Goal: Find specific page/section: Find specific page/section

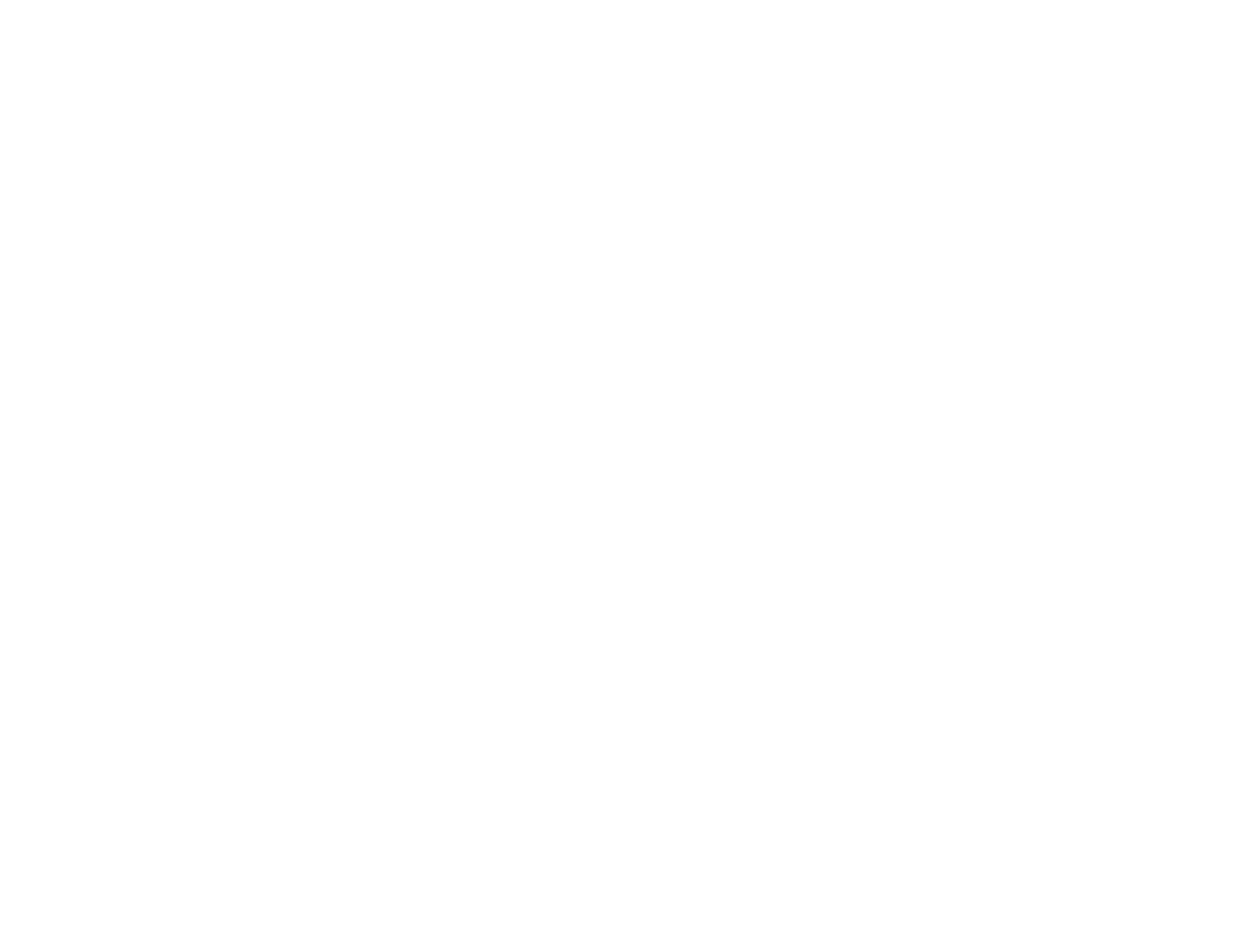
click at [246, 0] on html at bounding box center [624, 0] width 1247 height 0
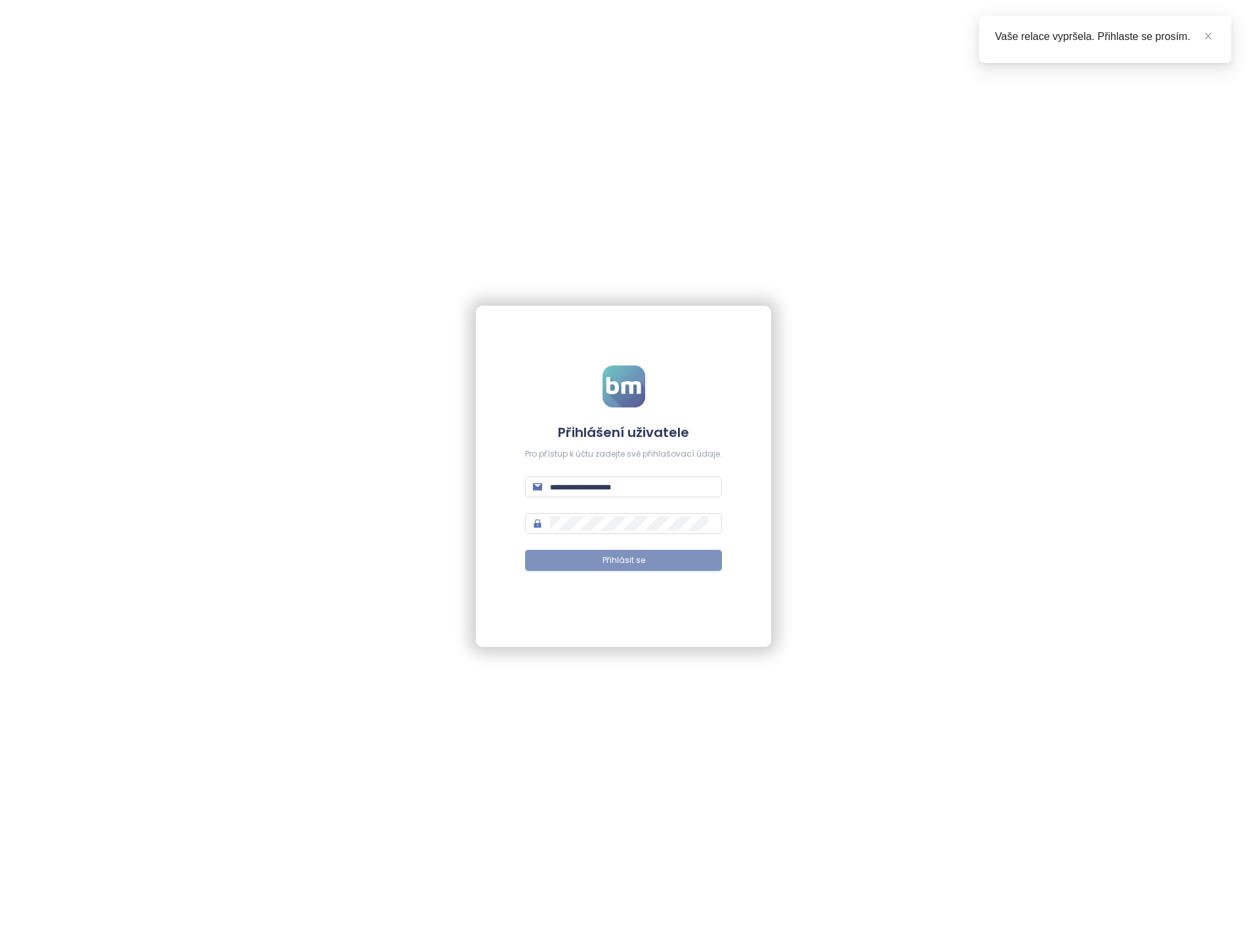
type input "**********"
click at [629, 555] on span "Přihlásit se" at bounding box center [624, 561] width 42 height 12
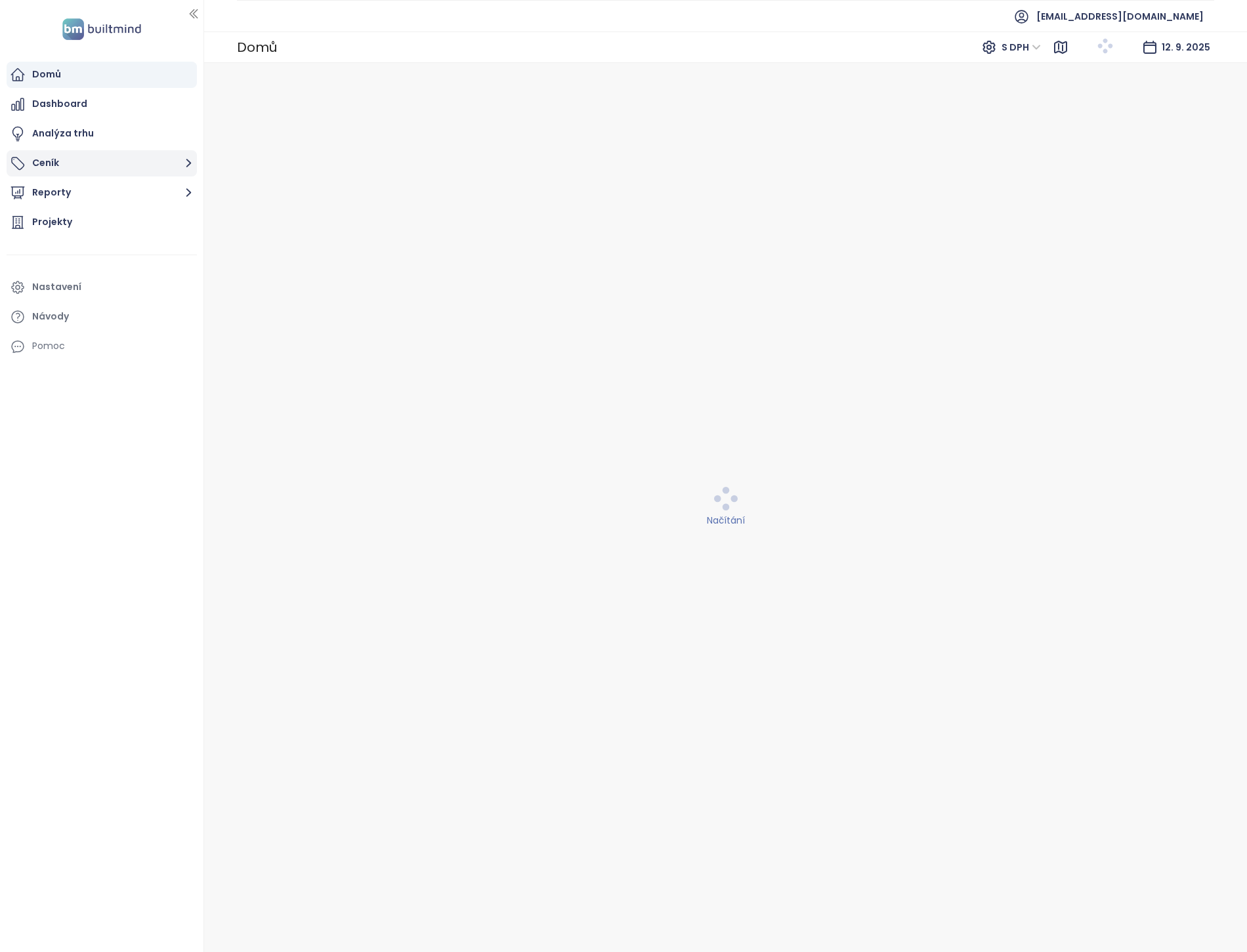
click at [94, 156] on button "Ceník" at bounding box center [102, 163] width 190 height 26
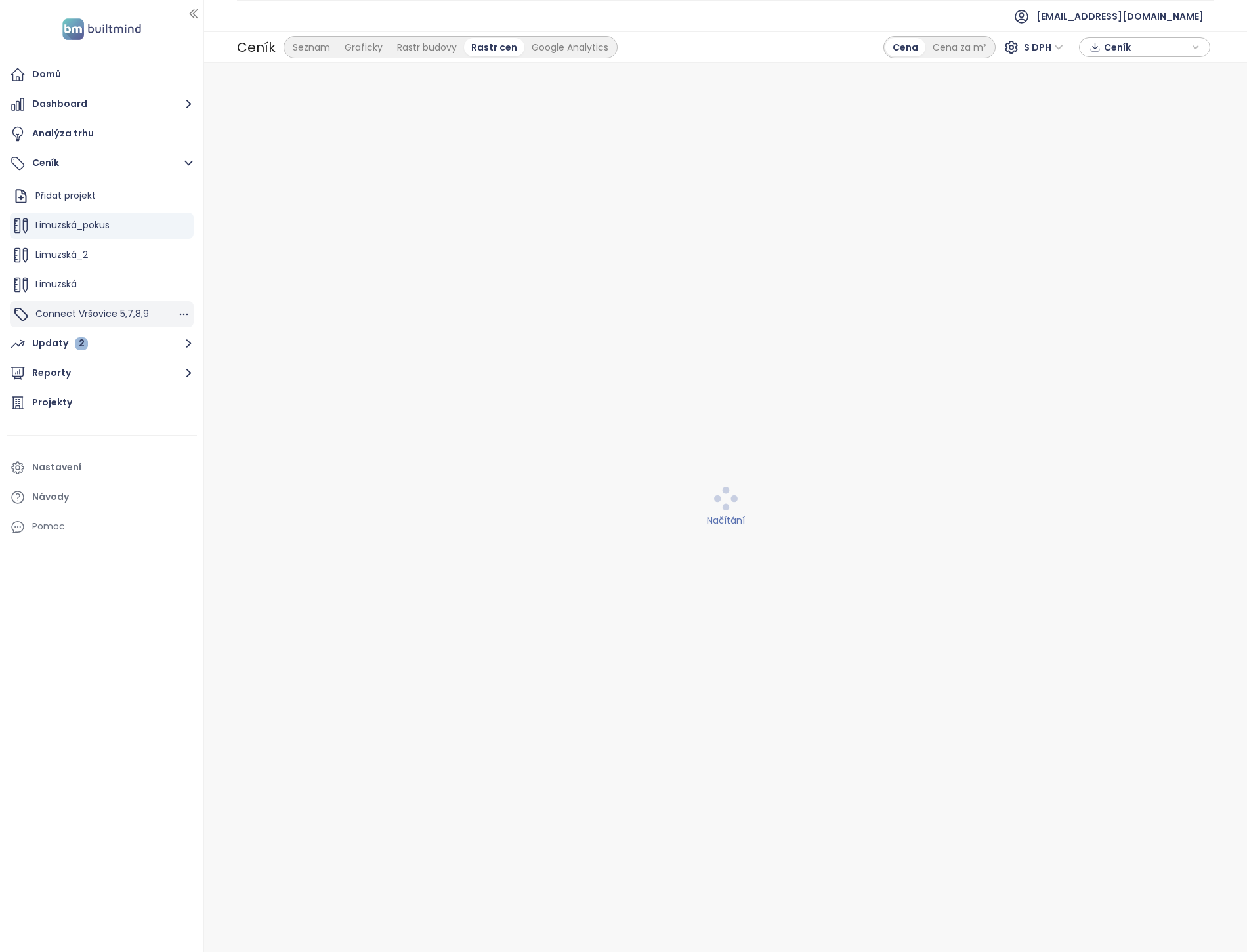
click at [69, 312] on span "Connect Vršovice 5,7,8,9" at bounding box center [92, 313] width 114 height 13
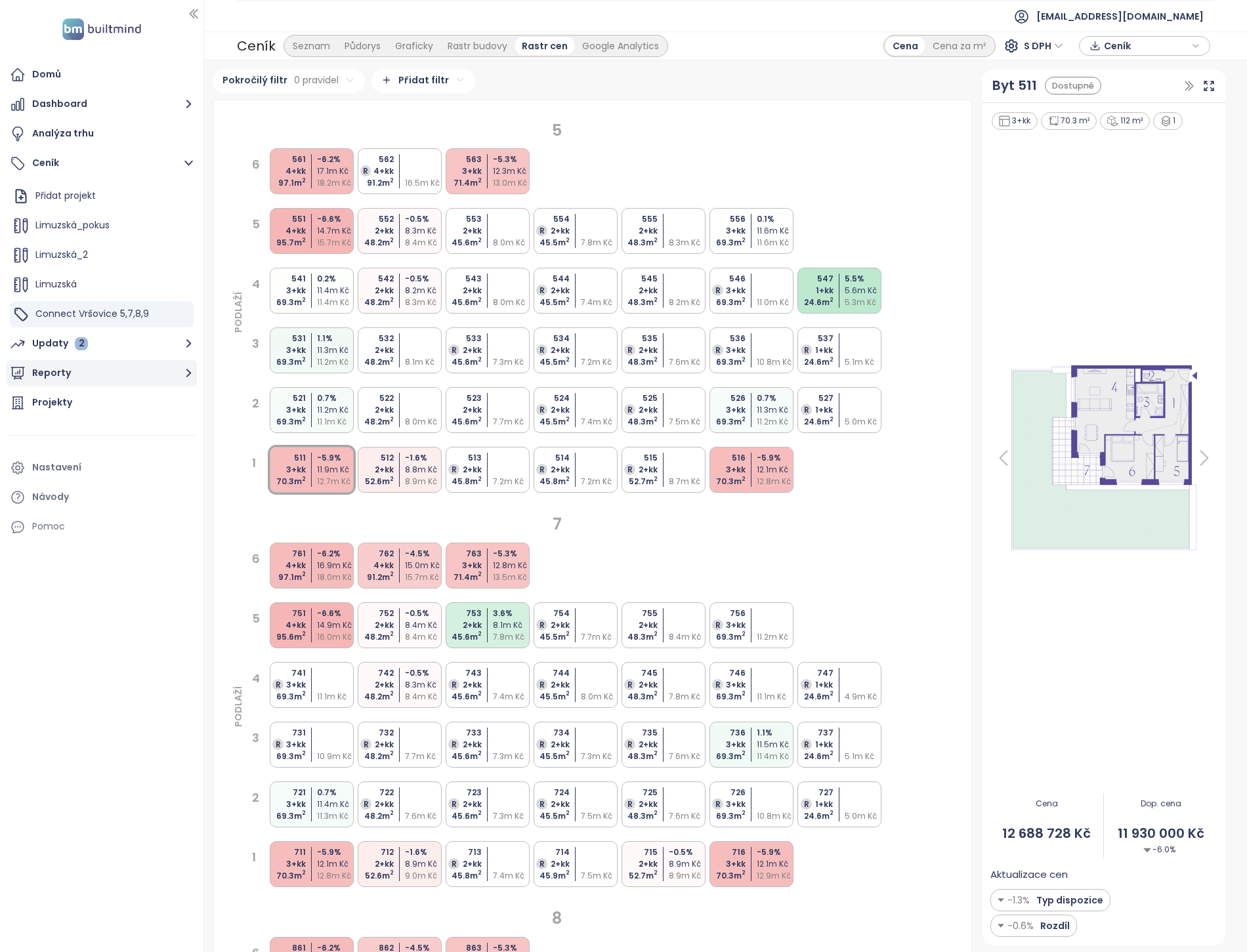
click at [175, 370] on button "Reporty" at bounding box center [102, 373] width 190 height 26
click at [168, 189] on button "Updaty 2" at bounding box center [102, 193] width 190 height 26
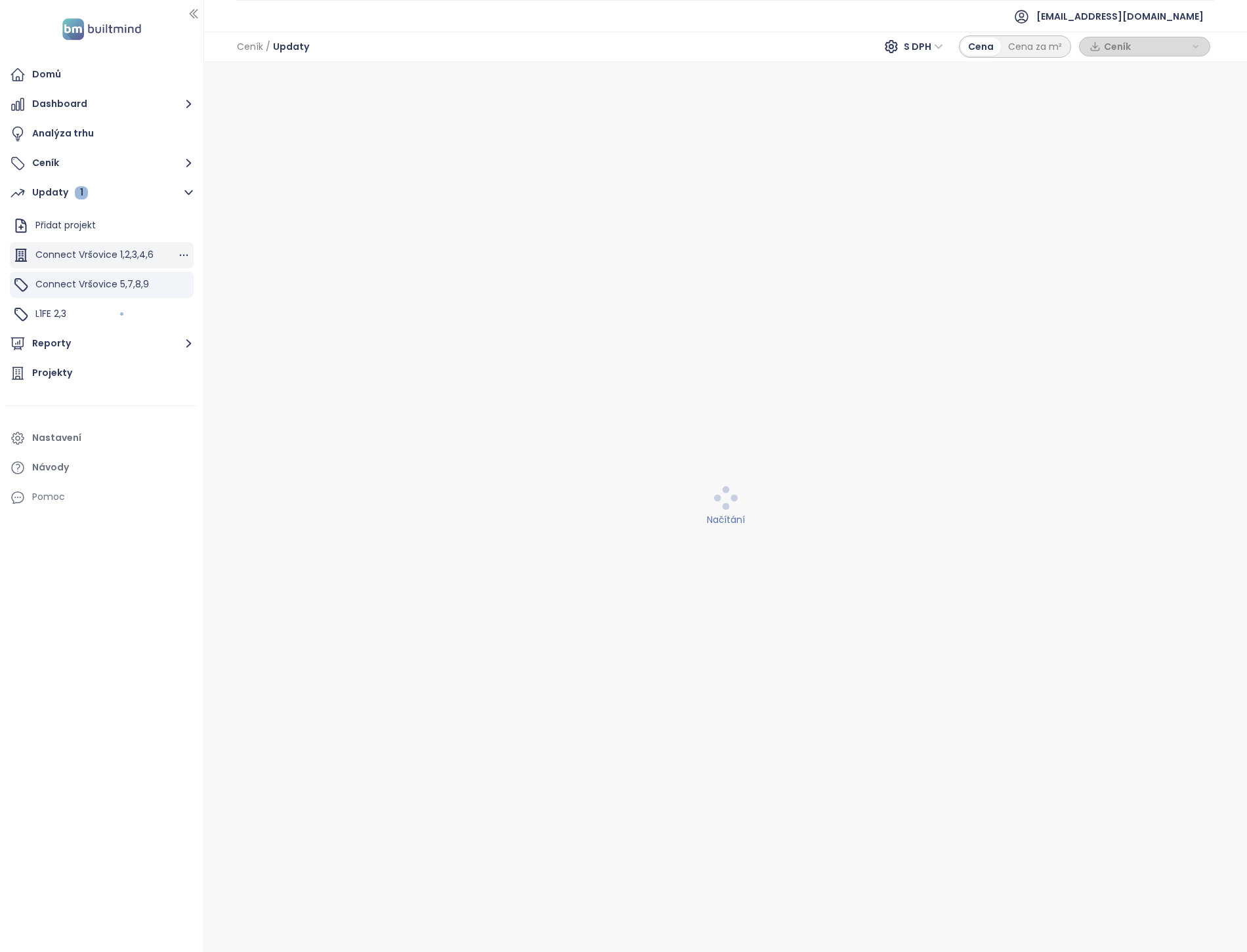
click at [133, 259] on span "Connect Vršovice 1,2,3,4,6" at bounding box center [94, 254] width 118 height 13
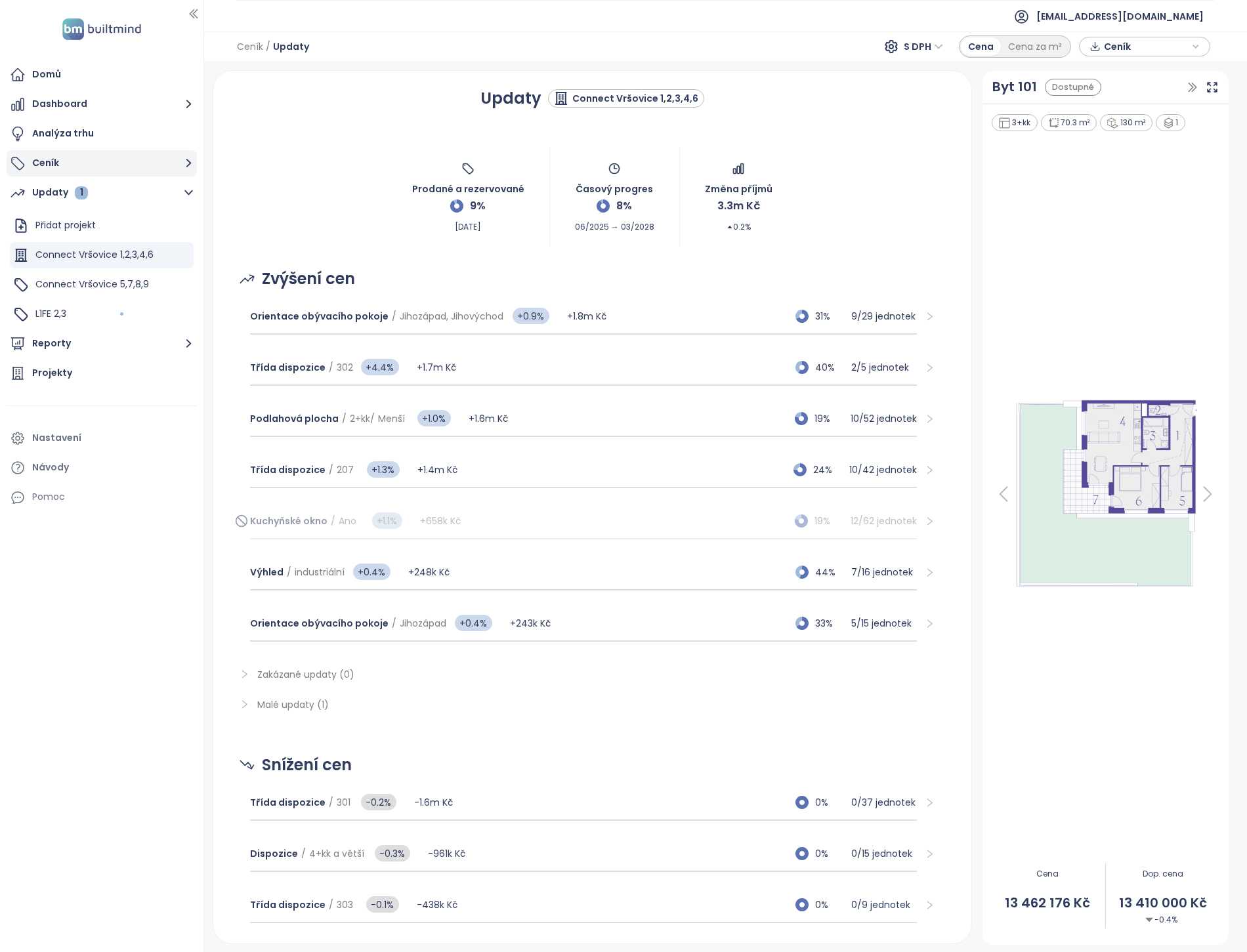
click at [39, 159] on button "Ceník" at bounding box center [102, 163] width 190 height 26
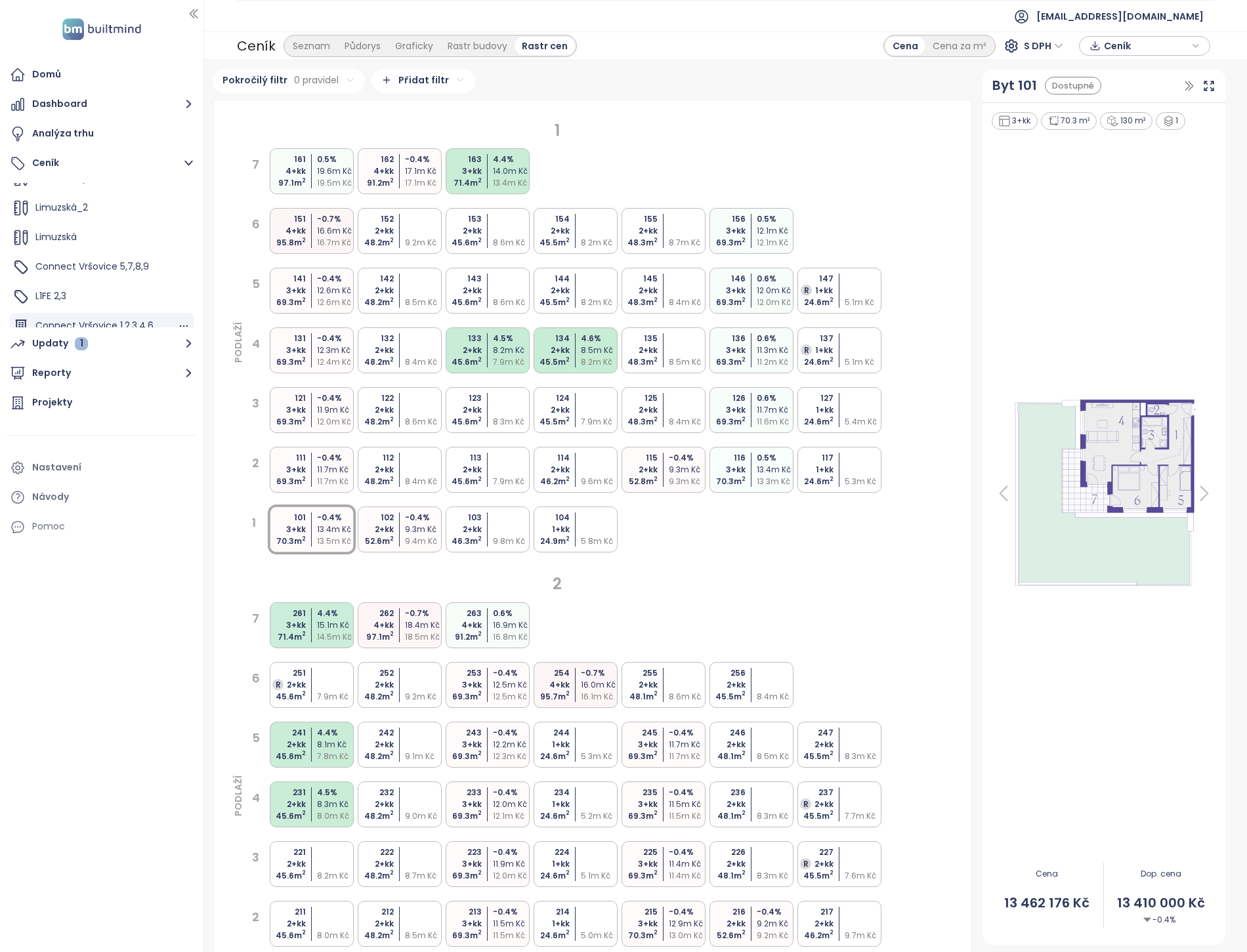
scroll to position [73, 0]
click at [121, 297] on span "Connect Vršovice 1,2,3,4,6" at bounding box center [94, 299] width 118 height 13
click at [70, 297] on span "Connect Vršovice 1,2,3,4,6" at bounding box center [94, 299] width 118 height 13
click at [389, 175] on div "4+kk" at bounding box center [374, 171] width 38 height 12
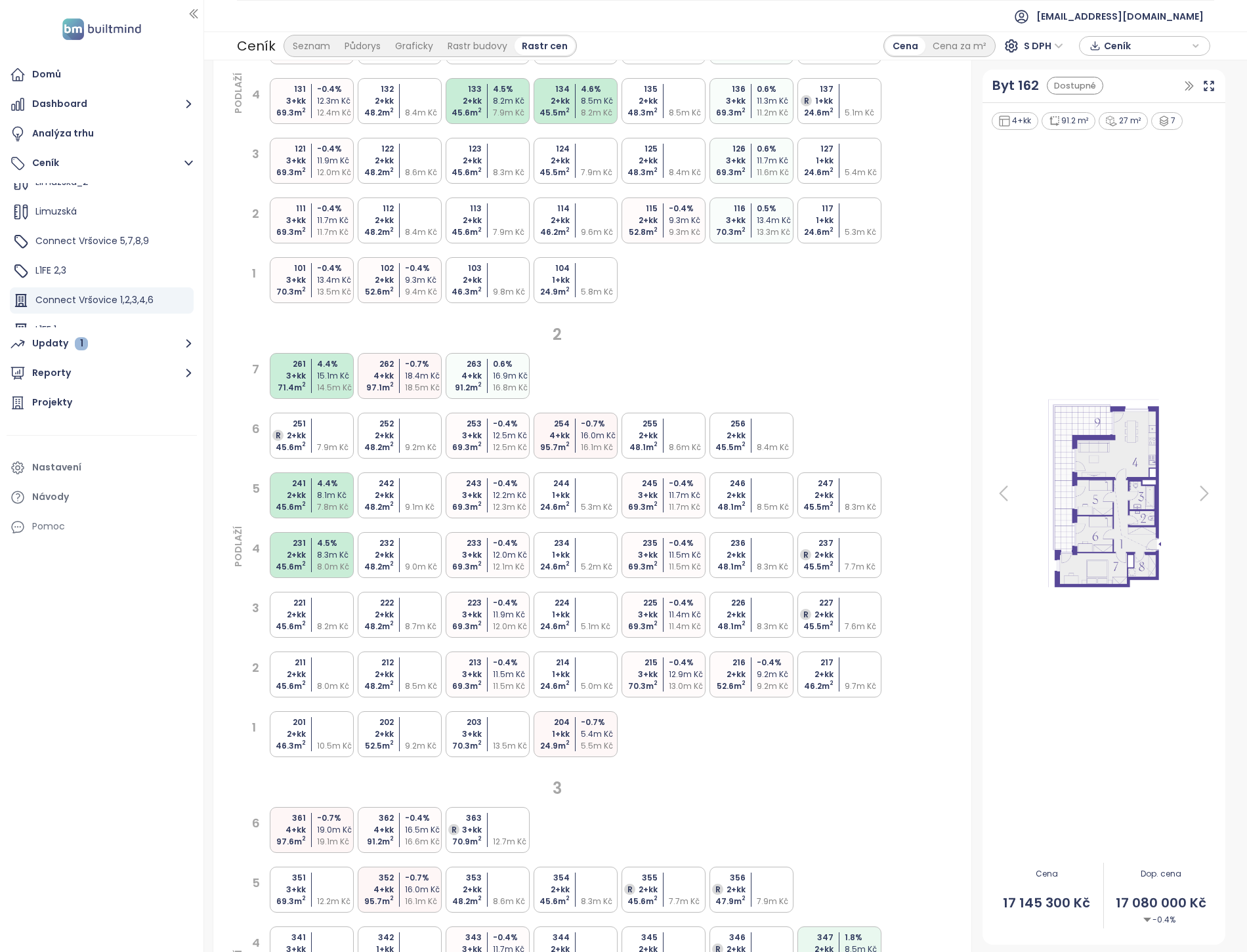
scroll to position [0, 0]
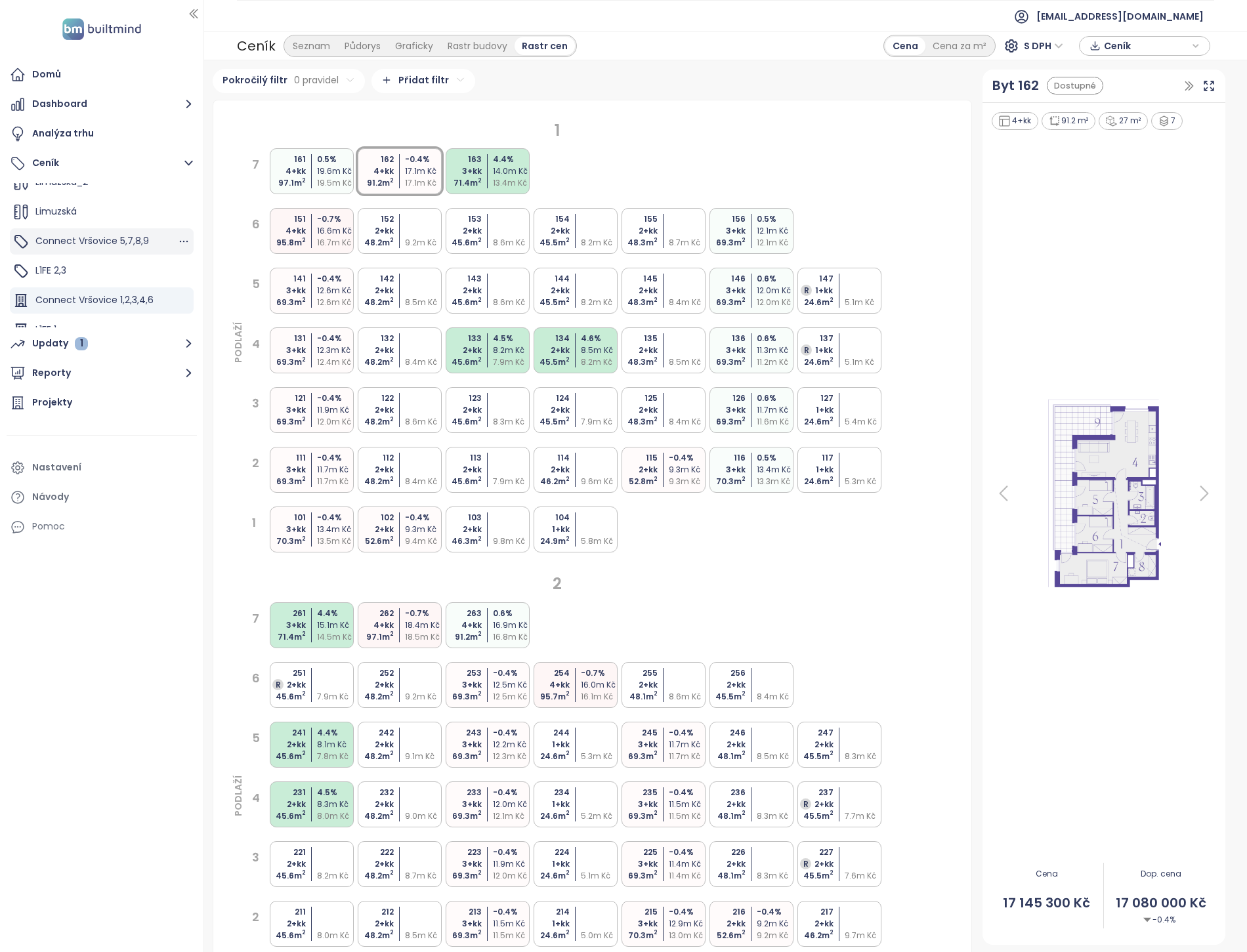
click at [120, 251] on div "Connect Vršovice 5,7,8,9" at bounding box center [102, 242] width 184 height 26
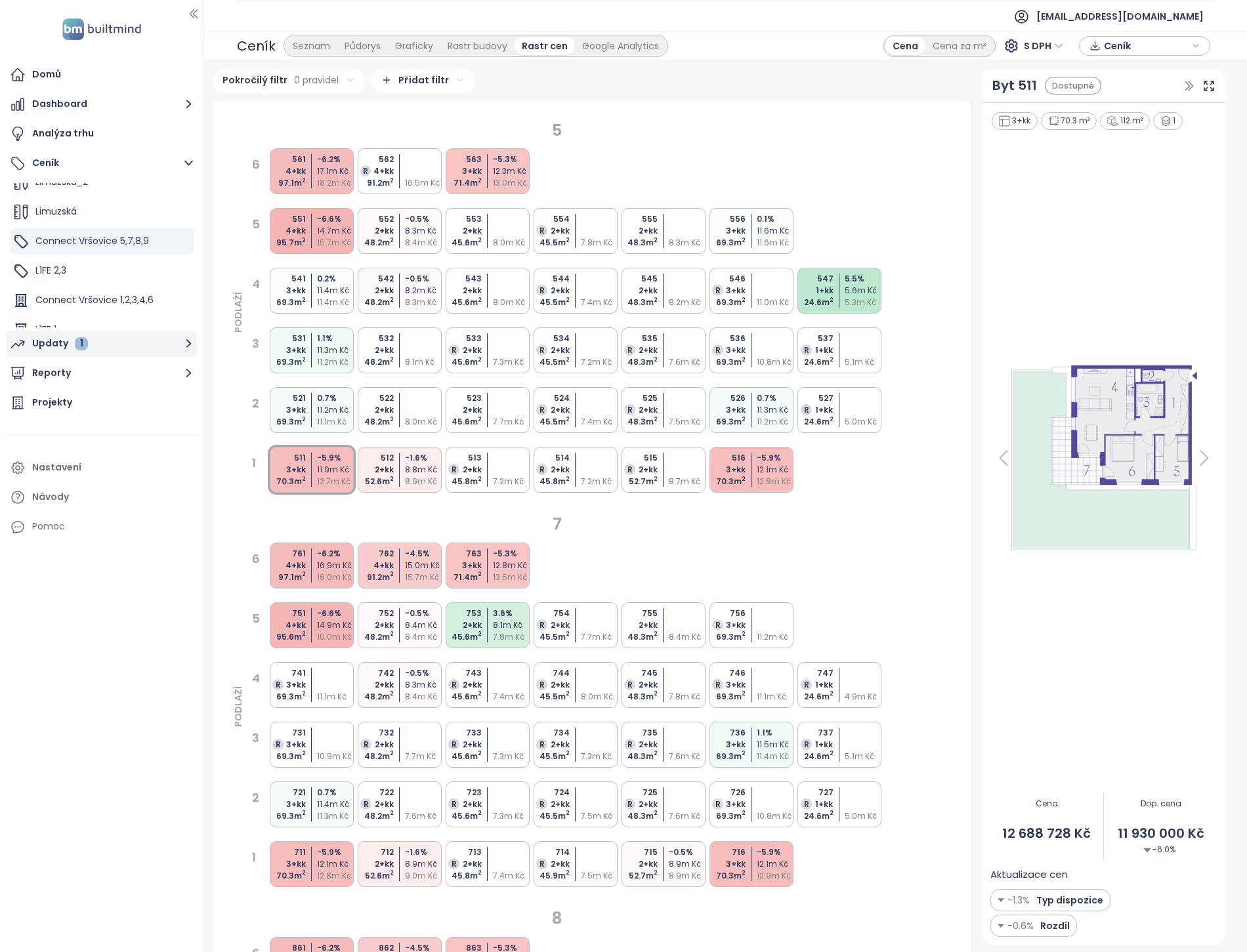
click at [42, 346] on div "Updaty 1" at bounding box center [60, 343] width 55 height 16
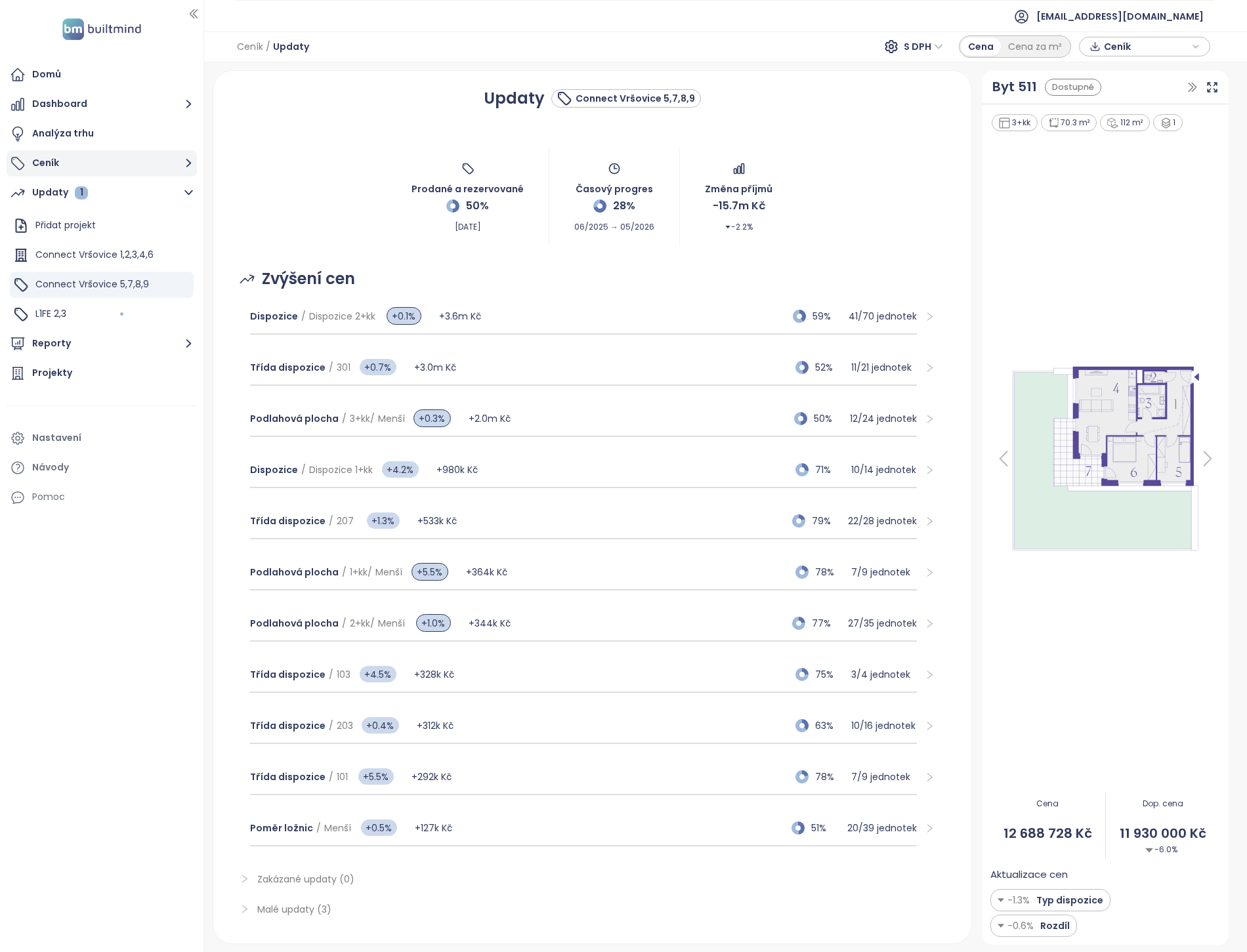
click at [44, 158] on button "Ceník" at bounding box center [102, 163] width 190 height 26
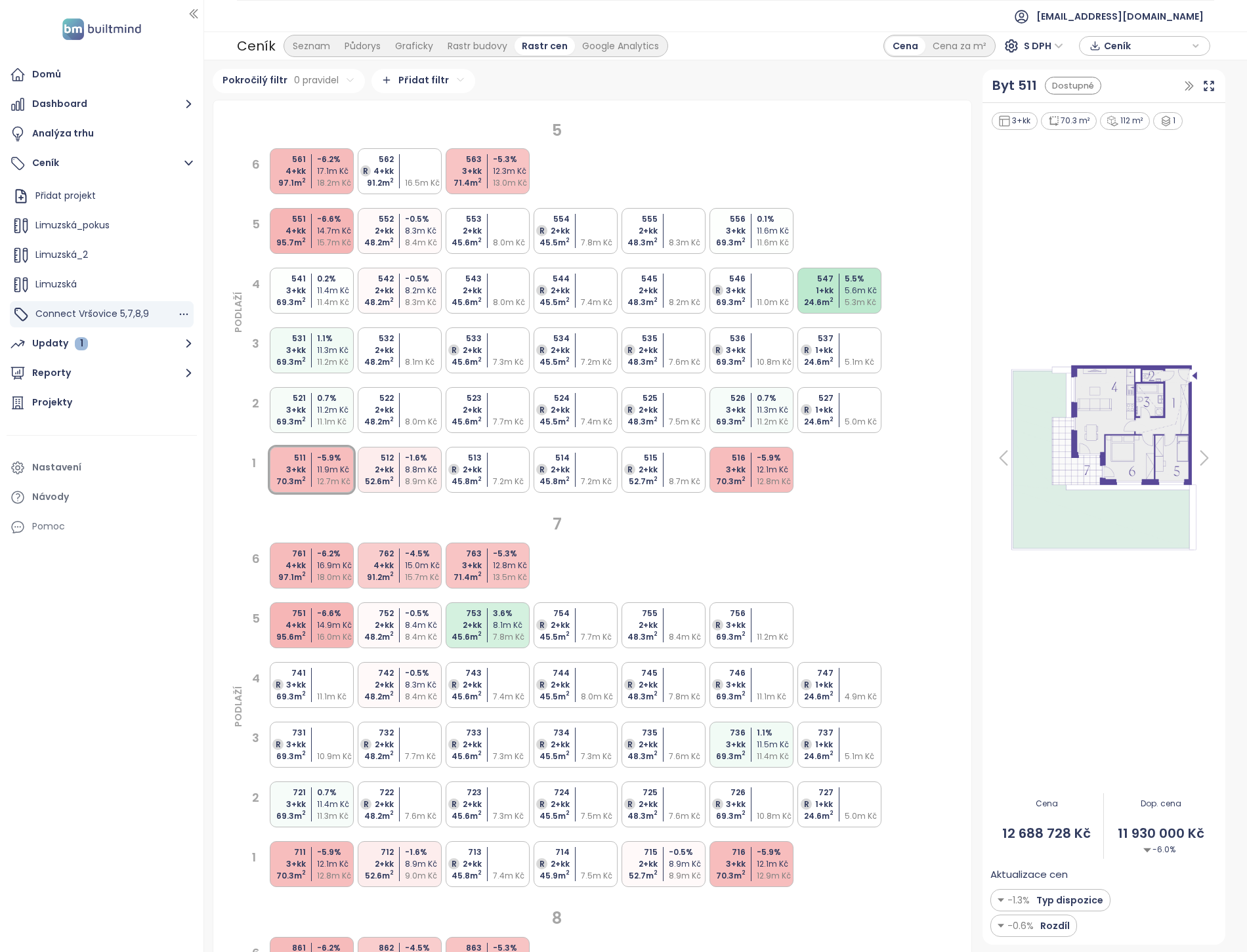
click at [82, 317] on span "Connect Vršovice 5,7,8,9" at bounding box center [92, 313] width 114 height 13
click at [88, 293] on span "Connect Vršovice 1,2,3,4,6" at bounding box center [94, 299] width 118 height 13
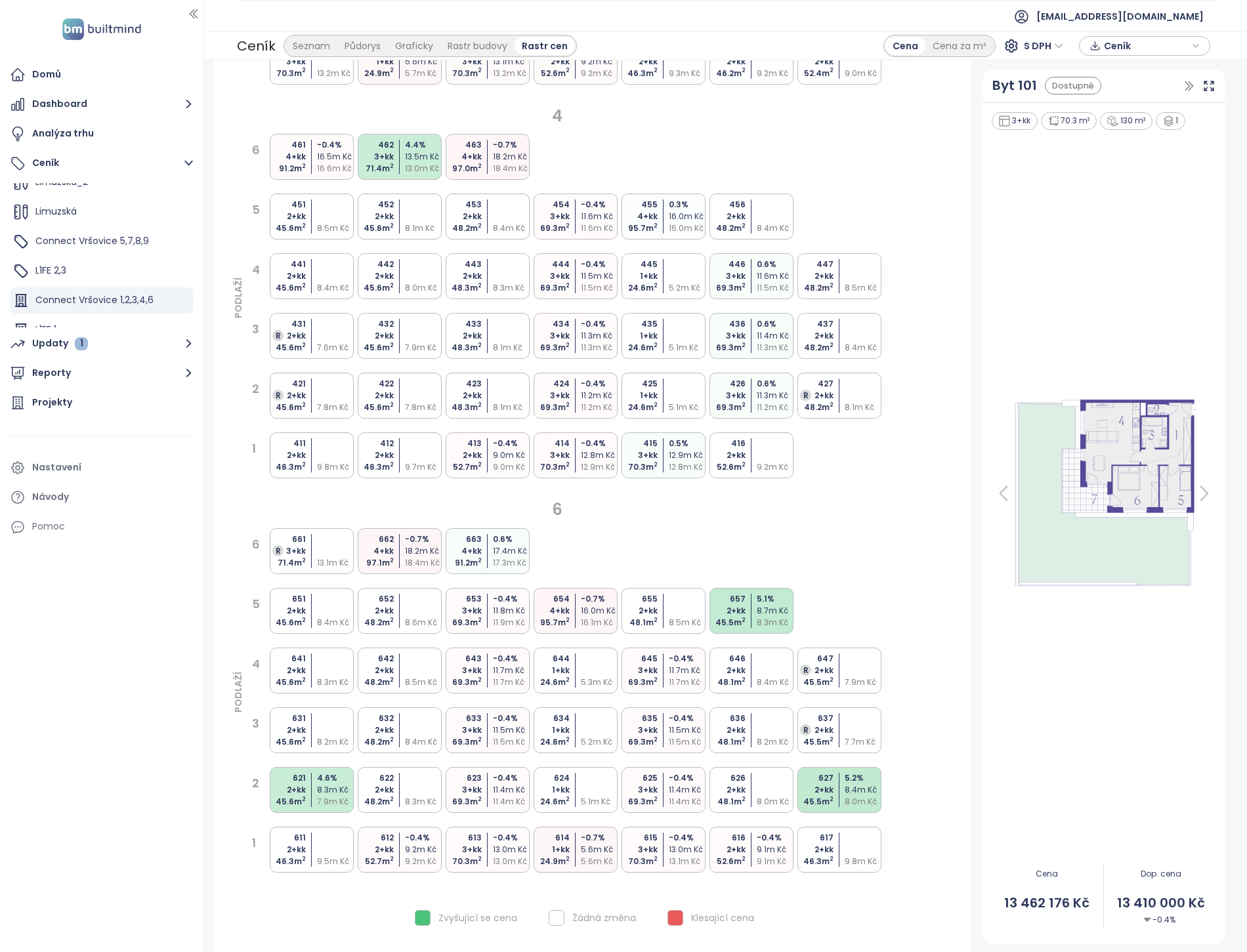
scroll to position [1321, 0]
